Goal: Task Accomplishment & Management: Use online tool/utility

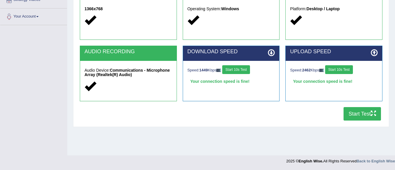
click at [352, 114] on button "Start Test" at bounding box center [362, 113] width 37 height 13
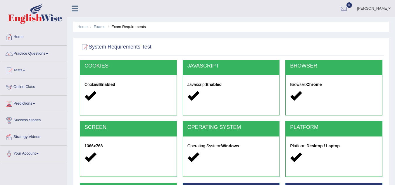
scroll to position [122, 0]
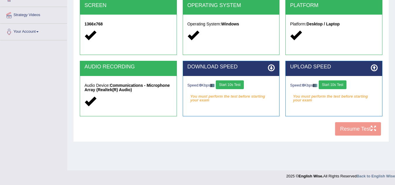
click at [232, 80] on div "Speed: 0 Kbps Start 10s Test You must perform the test before starting your exa…" at bounding box center [231, 90] width 97 height 29
click at [231, 85] on button "Start 10s Test" at bounding box center [230, 84] width 28 height 9
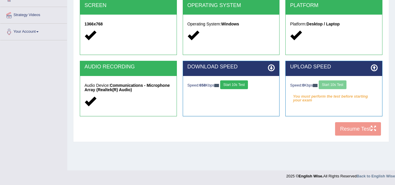
click at [333, 86] on div "Speed: 0 Kbps Start 10s Test" at bounding box center [334, 85] width 88 height 10
click at [238, 82] on button "Start 10s Test" at bounding box center [236, 84] width 28 height 9
click at [336, 82] on button "Start 10s Test" at bounding box center [333, 84] width 28 height 9
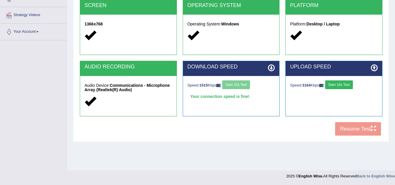
click at [336, 82] on button "Start 10s Test" at bounding box center [339, 84] width 28 height 9
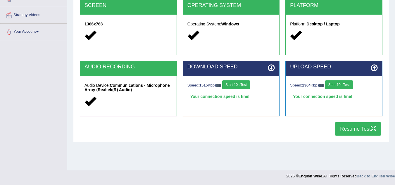
click at [348, 128] on button "Resume Test" at bounding box center [358, 128] width 46 height 13
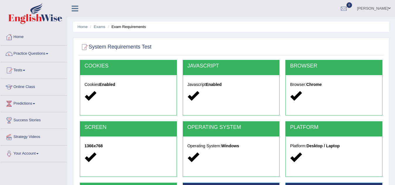
scroll to position [122, 0]
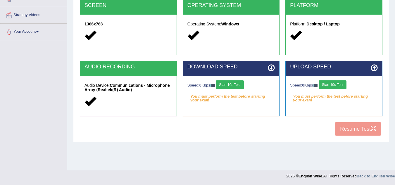
click at [237, 83] on button "Start 10s Test" at bounding box center [230, 84] width 28 height 9
click at [336, 85] on button "Start 10s Test" at bounding box center [333, 84] width 28 height 9
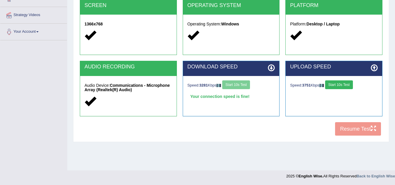
click at [336, 85] on button "Start 10s Test" at bounding box center [339, 84] width 28 height 9
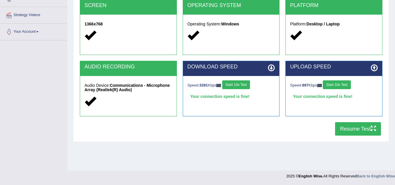
click at [347, 129] on button "Resume Test" at bounding box center [358, 128] width 46 height 13
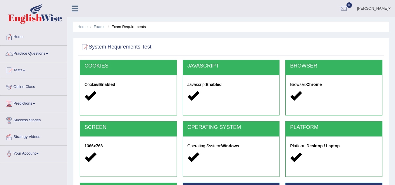
scroll to position [122, 0]
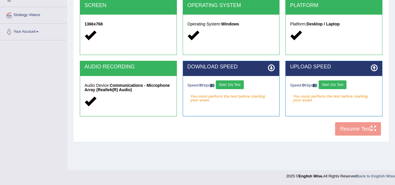
click at [239, 82] on button "Start 10s Test" at bounding box center [230, 84] width 28 height 9
click at [341, 83] on button "Start 10s Test" at bounding box center [333, 84] width 28 height 9
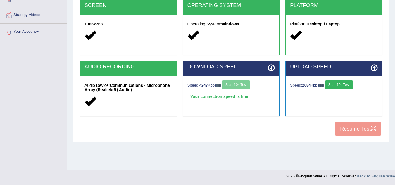
click at [341, 83] on button "Start 10s Test" at bounding box center [339, 84] width 28 height 9
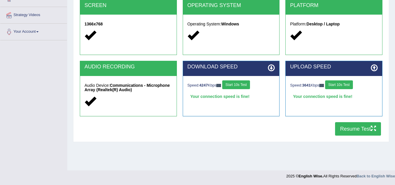
click at [357, 128] on button "Resume Test" at bounding box center [358, 128] width 46 height 13
